Goal: Check status

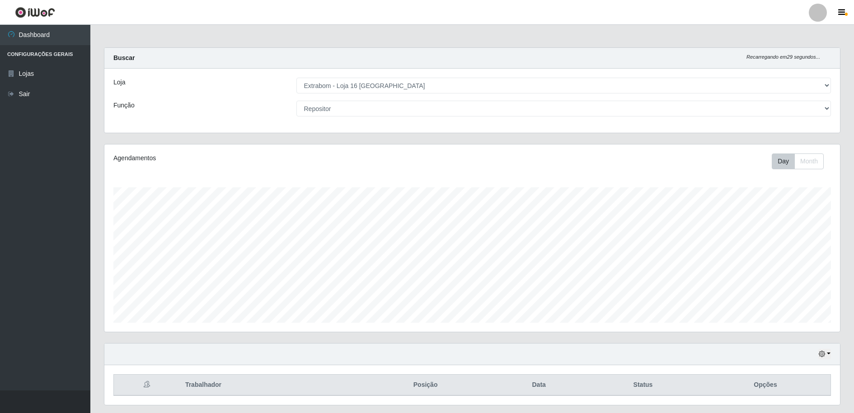
select select "450"
select select "24"
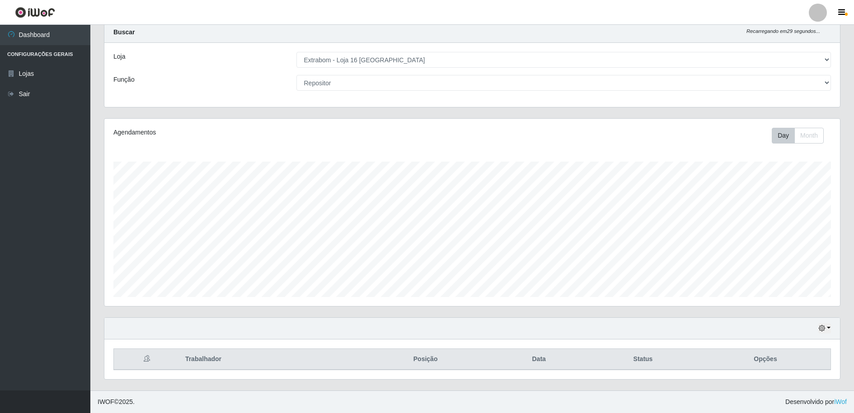
scroll to position [187, 735]
click at [825, 327] on button "button" at bounding box center [824, 328] width 13 height 10
click at [777, 314] on button "Não encerrados" at bounding box center [794, 313] width 71 height 19
click at [829, 325] on button "button" at bounding box center [824, 328] width 13 height 10
click at [773, 255] on button "1 dia" at bounding box center [794, 257] width 71 height 19
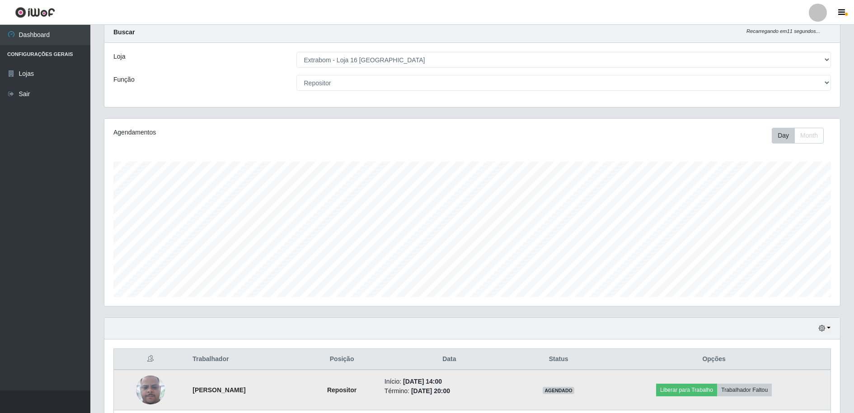
scroll to position [106, 0]
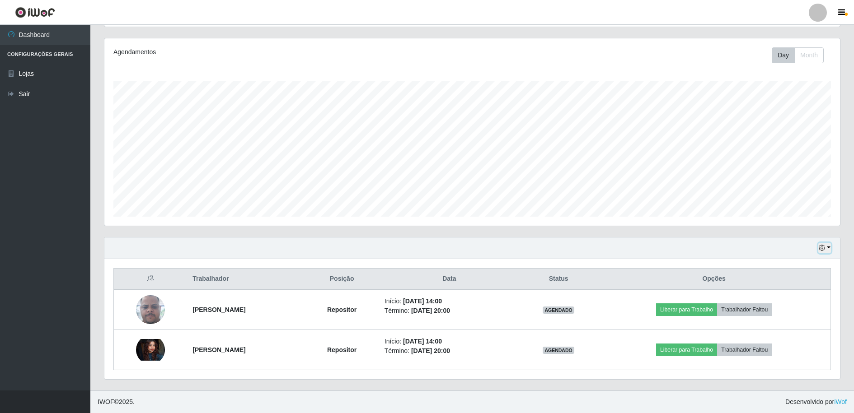
click at [826, 248] on button "button" at bounding box center [824, 248] width 13 height 10
click at [795, 303] on button "3 dias" at bounding box center [794, 302] width 71 height 19
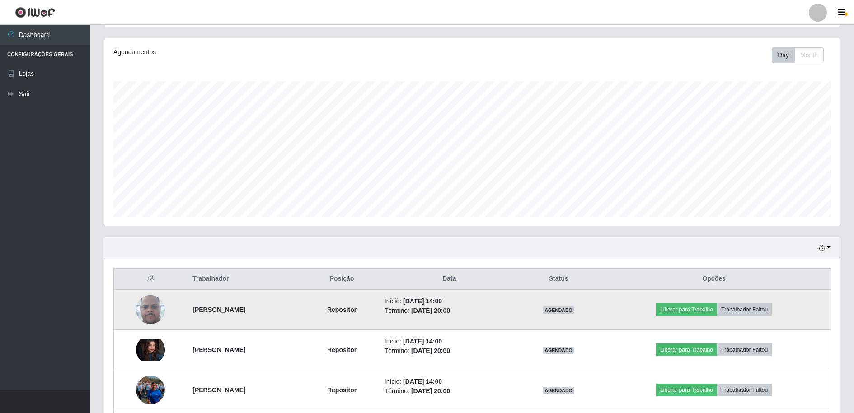
scroll to position [187, 0]
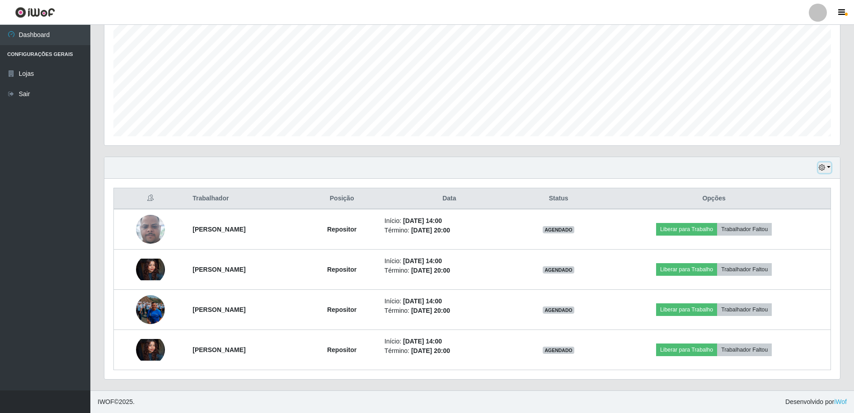
click at [830, 166] on button "button" at bounding box center [824, 168] width 13 height 10
click at [796, 243] on button "1 Semana" at bounding box center [794, 240] width 71 height 19
click at [830, 169] on button "button" at bounding box center [824, 168] width 13 height 10
drag, startPoint x: 788, startPoint y: 185, endPoint x: 670, endPoint y: 141, distance: 126.2
click at [787, 185] on button "Hoje" at bounding box center [794, 183] width 71 height 19
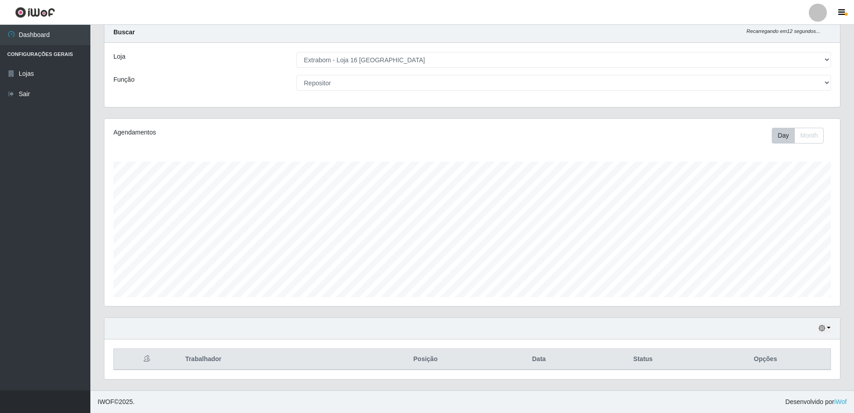
scroll to position [0, 0]
